Goal: Task Accomplishment & Management: Use online tool/utility

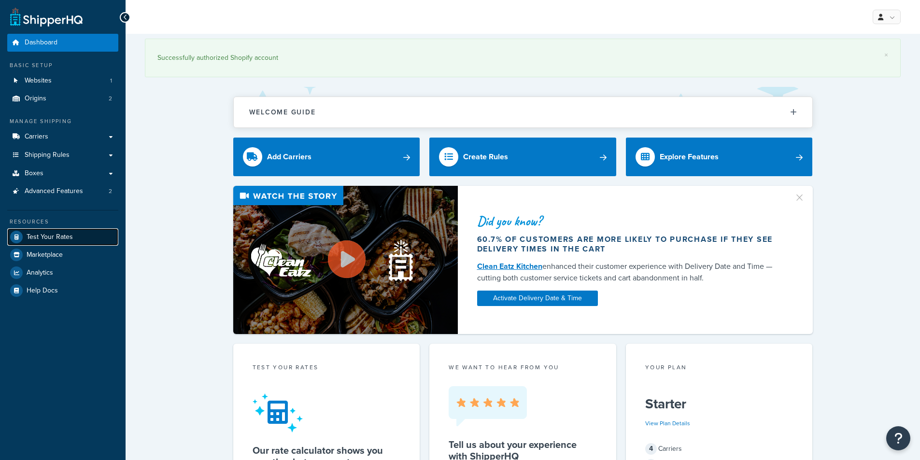
click at [49, 237] on span "Test Your Rates" at bounding box center [50, 237] width 46 height 8
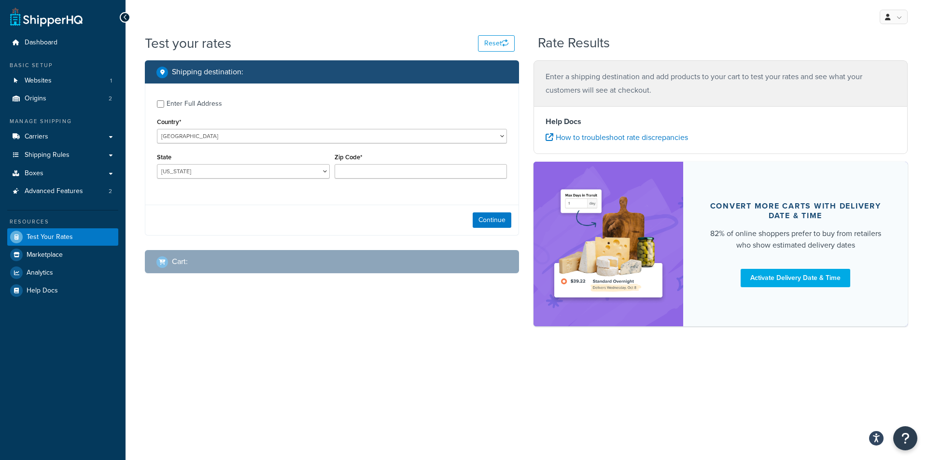
click at [407, 446] on div "My Profile Billing Global Settings Contact Us Logout Test your rates Reset Rate…" at bounding box center [526, 230] width 801 height 460
click at [210, 165] on select "[US_STATE] [US_STATE] [US_STATE] [US_STATE] [US_STATE] Armed Forces Americas Ar…" at bounding box center [243, 171] width 173 height 14
select select "CA"
click at [157, 164] on select "[US_STATE] [US_STATE] [US_STATE] [US_STATE] [US_STATE] Armed Forces Americas Ar…" at bounding box center [243, 171] width 173 height 14
click at [389, 168] on input "Zip Code*" at bounding box center [421, 171] width 173 height 14
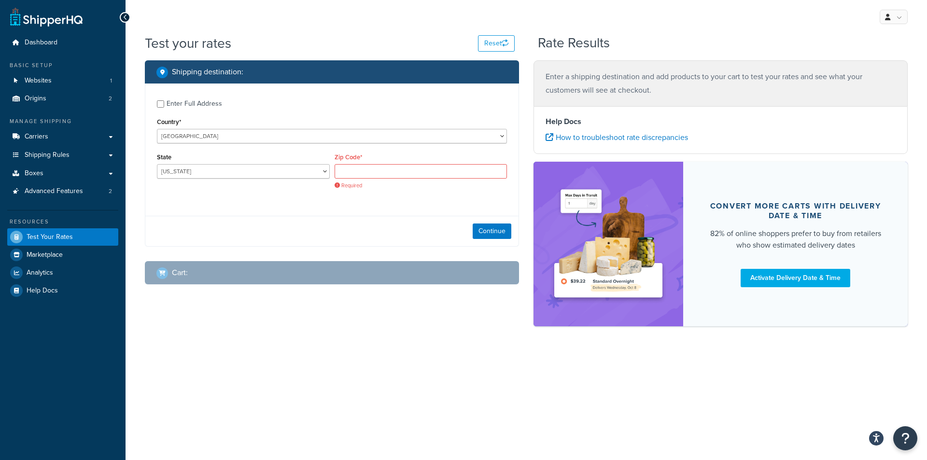
click at [698, 410] on div "My Profile Billing Global Settings Contact Us Logout Test your rates Reset Rate…" at bounding box center [526, 230] width 801 height 460
click at [382, 173] on input "Zip Code*" at bounding box center [421, 171] width 173 height 14
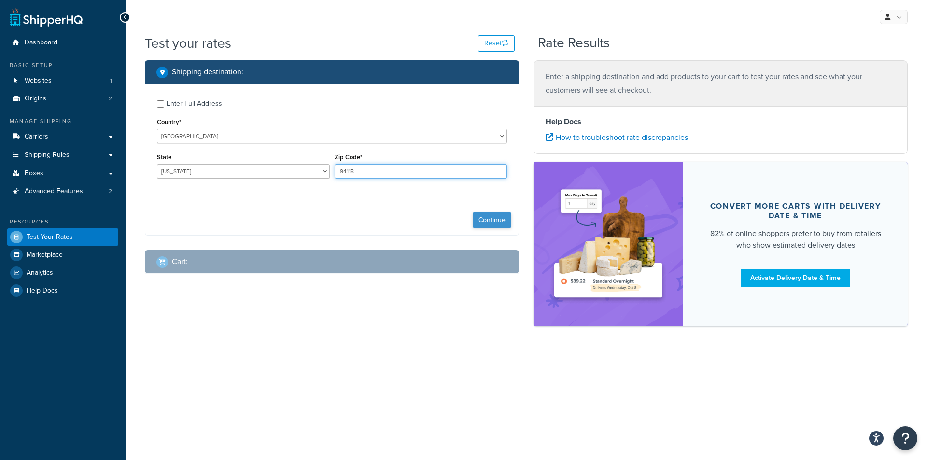
type input "94118"
click at [480, 214] on button "Continue" at bounding box center [492, 219] width 39 height 15
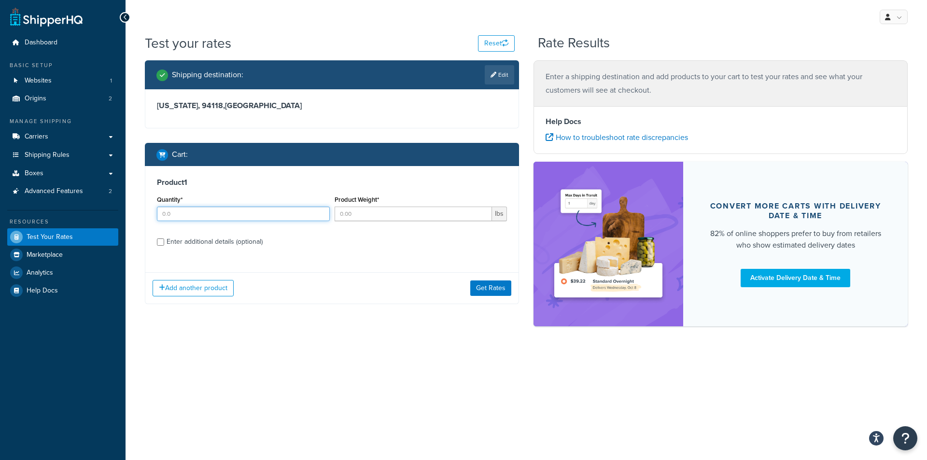
click at [217, 210] on input "Quantity*" at bounding box center [243, 214] width 173 height 14
type input "1"
click at [423, 218] on input "Product Weight*" at bounding box center [414, 214] width 158 height 14
click at [345, 258] on div "Product 1 Quantity* 1 Product Weight* 15 lbs Enter additional details (optional)" at bounding box center [331, 215] width 373 height 99
drag, startPoint x: 380, startPoint y: 212, endPoint x: 343, endPoint y: 220, distance: 38.1
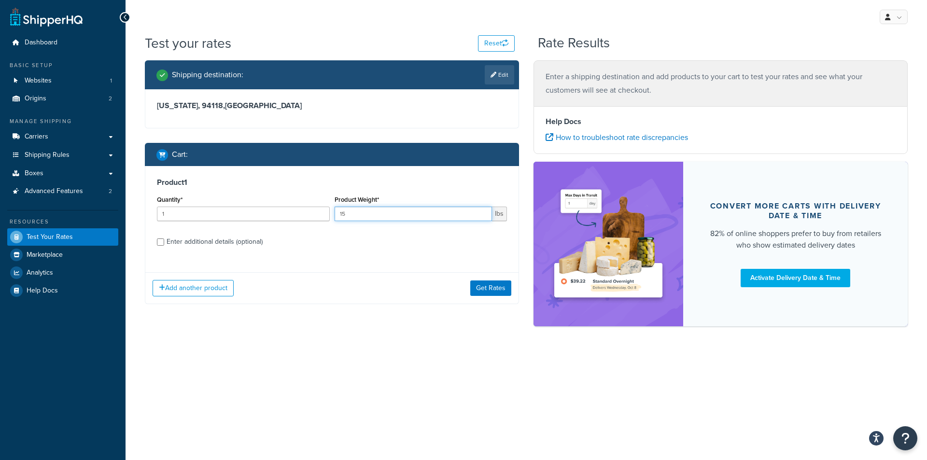
click at [343, 220] on input "15" at bounding box center [414, 214] width 158 height 14
type input "12"
click at [380, 238] on label "Enter additional details (optional)" at bounding box center [337, 240] width 340 height 15
click at [164, 238] on input "Enter additional details (optional)" at bounding box center [160, 241] width 7 height 7
checkbox input "true"
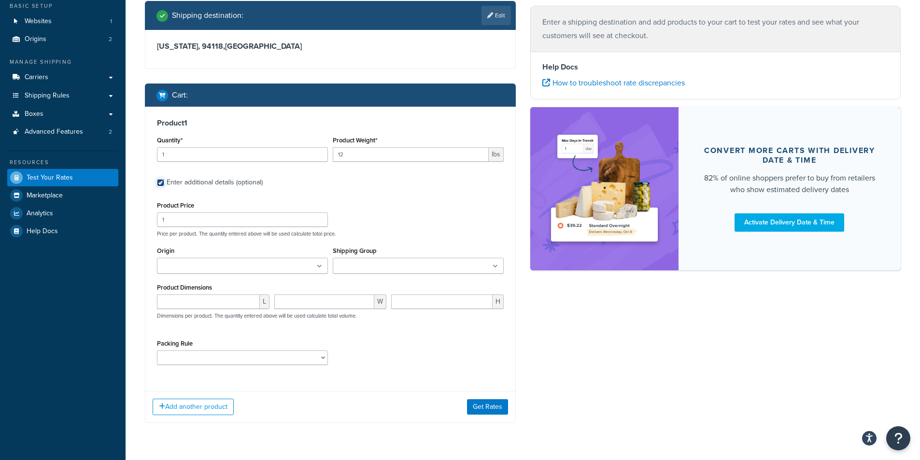
scroll to position [85, 0]
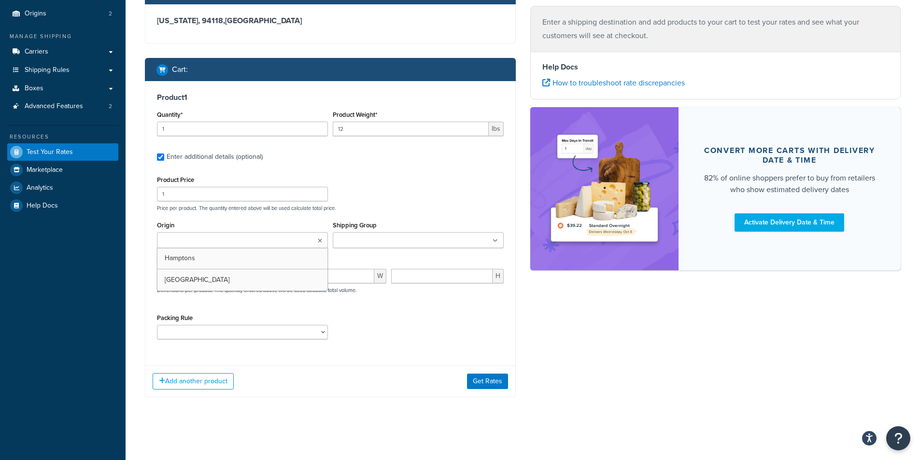
click at [230, 237] on input "Origin" at bounding box center [202, 241] width 85 height 11
click at [254, 306] on div "L W H Dimensions per product. The quantity entered above will be used calculate…" at bounding box center [329, 288] width 351 height 35
click at [232, 285] on input "number" at bounding box center [208, 278] width 103 height 14
click at [698, 353] on div "Shipping destination : Edit California, 94118 , United States Cart : Product 1 …" at bounding box center [523, 194] width 770 height 439
click at [201, 281] on input "number" at bounding box center [208, 278] width 103 height 14
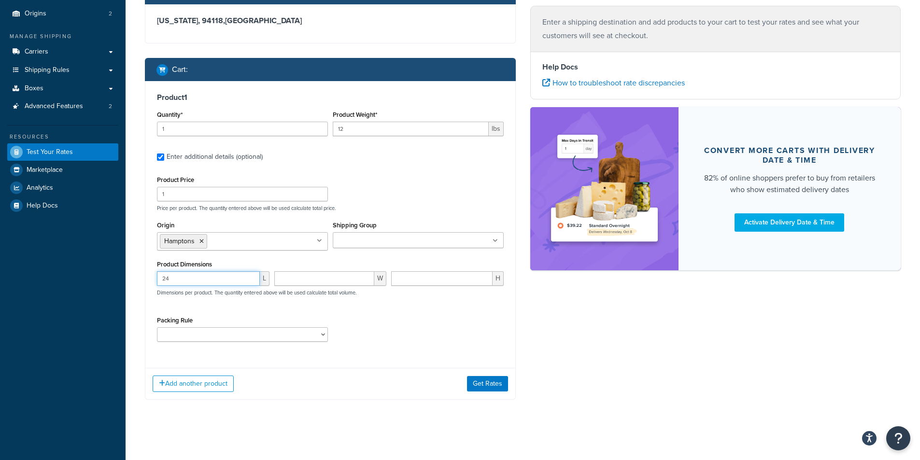
type input "24"
type input "36"
click at [487, 379] on button "Get Rates" at bounding box center [487, 383] width 41 height 15
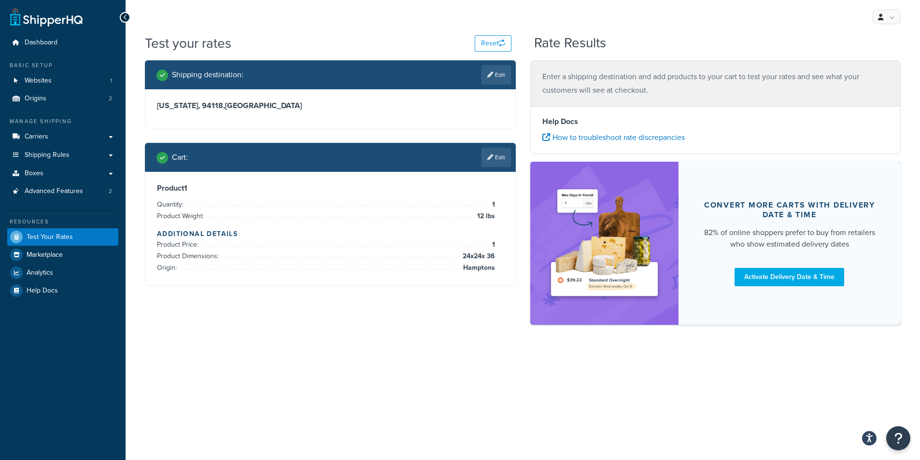
scroll to position [0, 0]
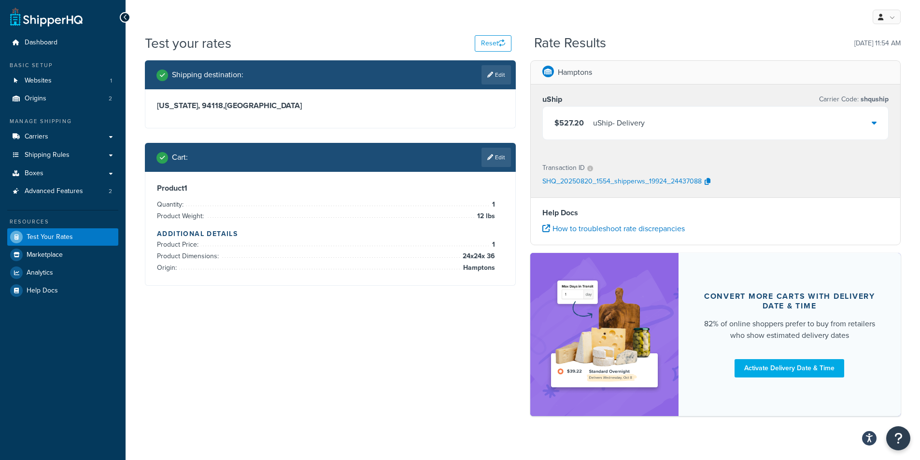
click at [855, 203] on div "Help Docs How to troubleshoot rate discrepancies" at bounding box center [715, 221] width 371 height 48
click at [86, 158] on link "Shipping Rules" at bounding box center [62, 155] width 111 height 18
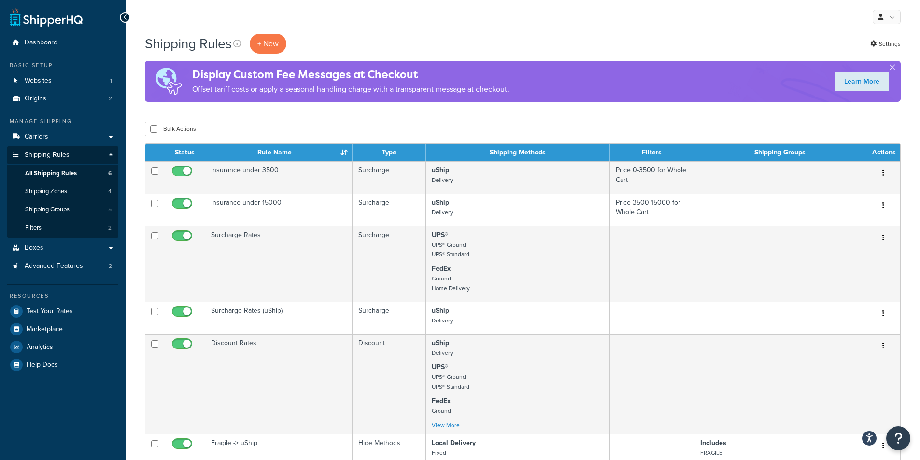
click at [714, 117] on div "Shipping Rules + New Settings Display Custom Fee Messages at Checkout Offset ta…" at bounding box center [523, 392] width 794 height 717
